Goal: Communication & Community: Answer question/provide support

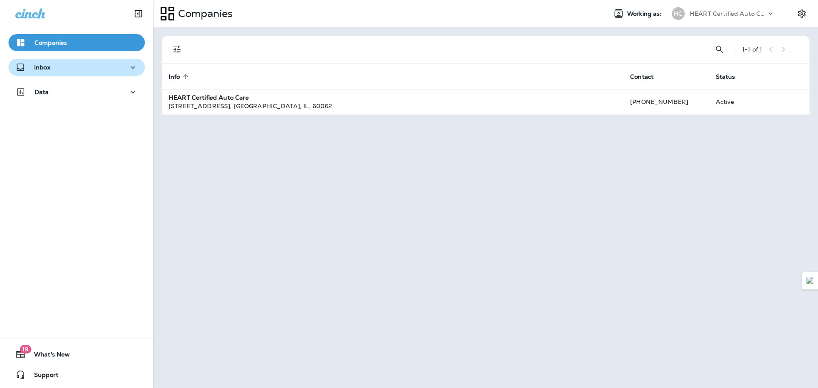
click at [40, 72] on div "Inbox" at bounding box center [32, 67] width 35 height 11
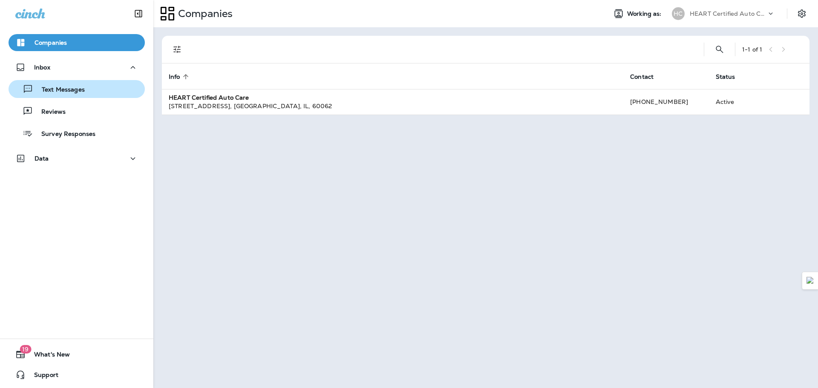
click at [65, 91] on p "Text Messages" at bounding box center [59, 90] width 52 height 8
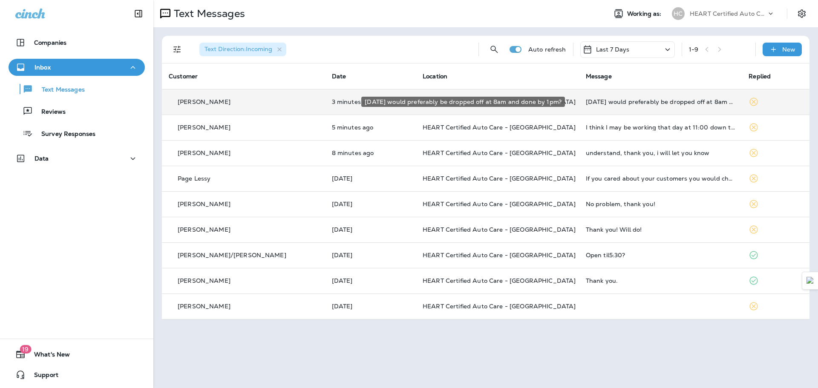
click at [624, 103] on div "[DATE] would preferably be dropped off at 8am and done by 1pm?" at bounding box center [661, 101] width 150 height 7
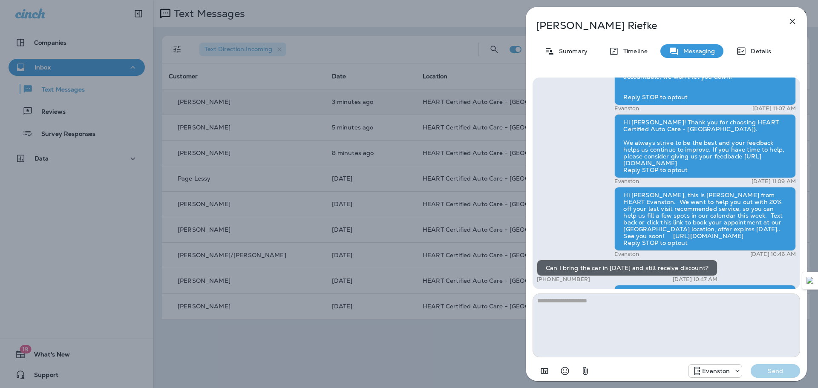
scroll to position [-128, 0]
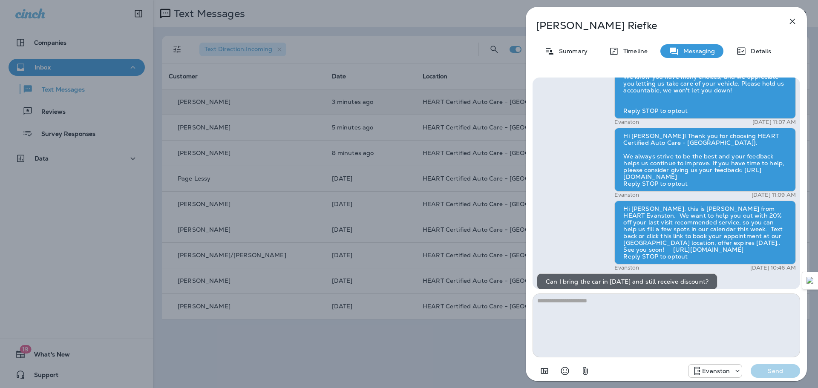
click at [795, 18] on icon "button" at bounding box center [793, 21] width 10 height 10
